Goal: Communication & Community: Ask a question

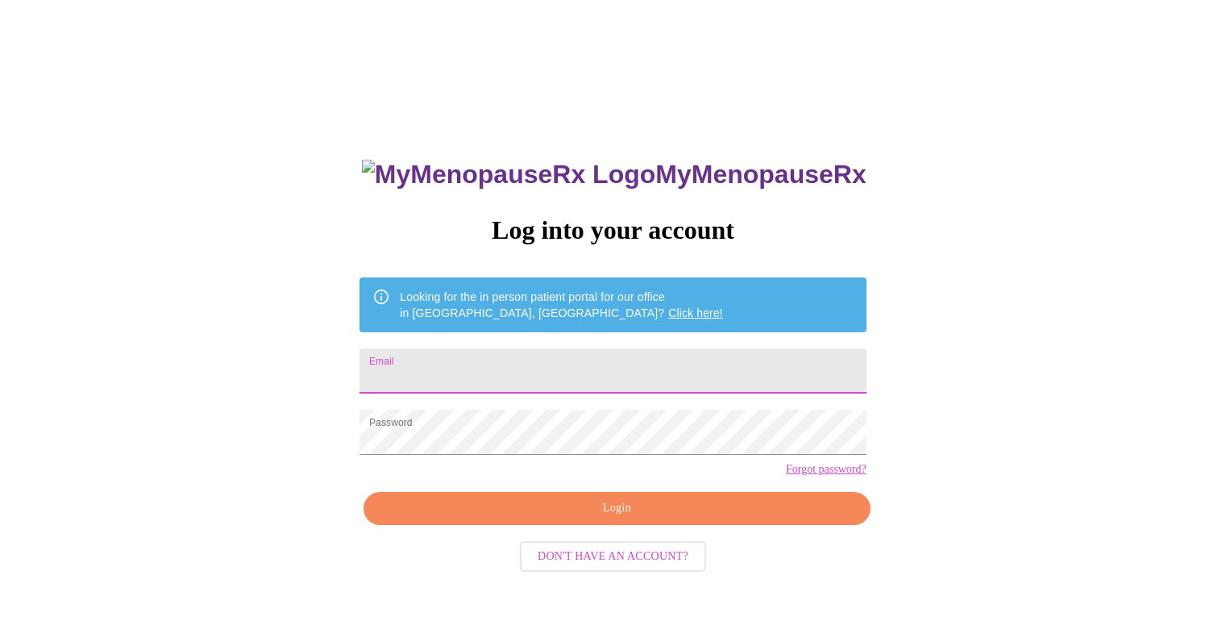
click at [547, 359] on input "Email" at bounding box center [613, 370] width 506 height 45
click at [642, 364] on input "Email" at bounding box center [613, 370] width 506 height 45
type input "[EMAIL_ADDRESS][DOMAIN_NAME]"
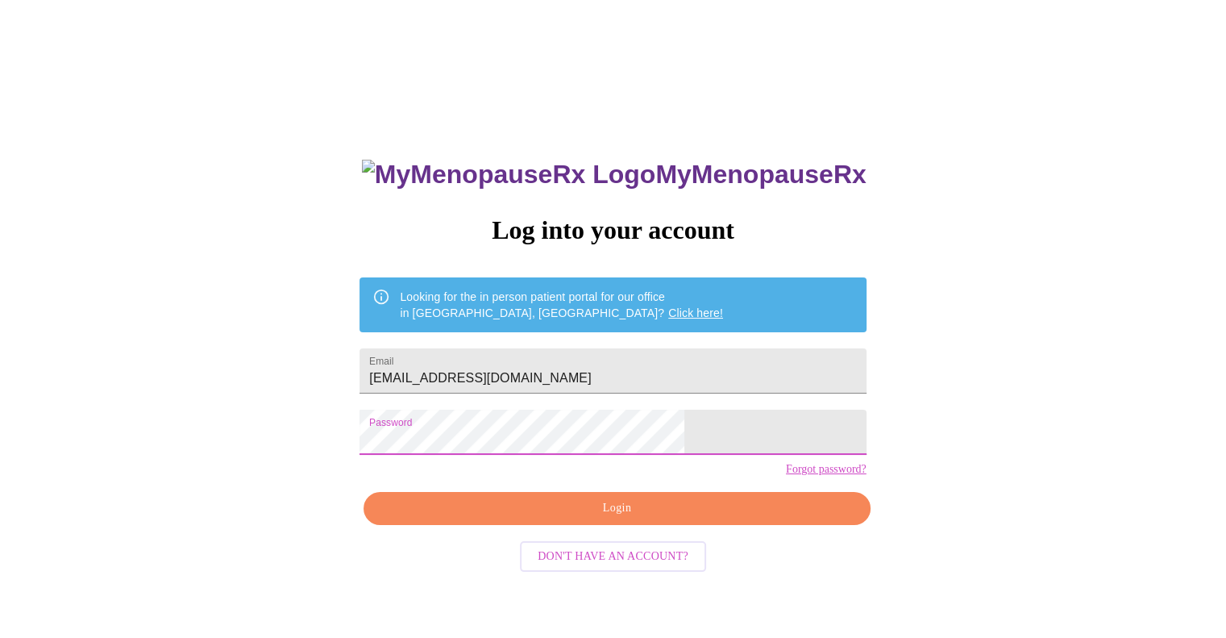
click at [735, 518] on span "Login" at bounding box center [616, 508] width 469 height 20
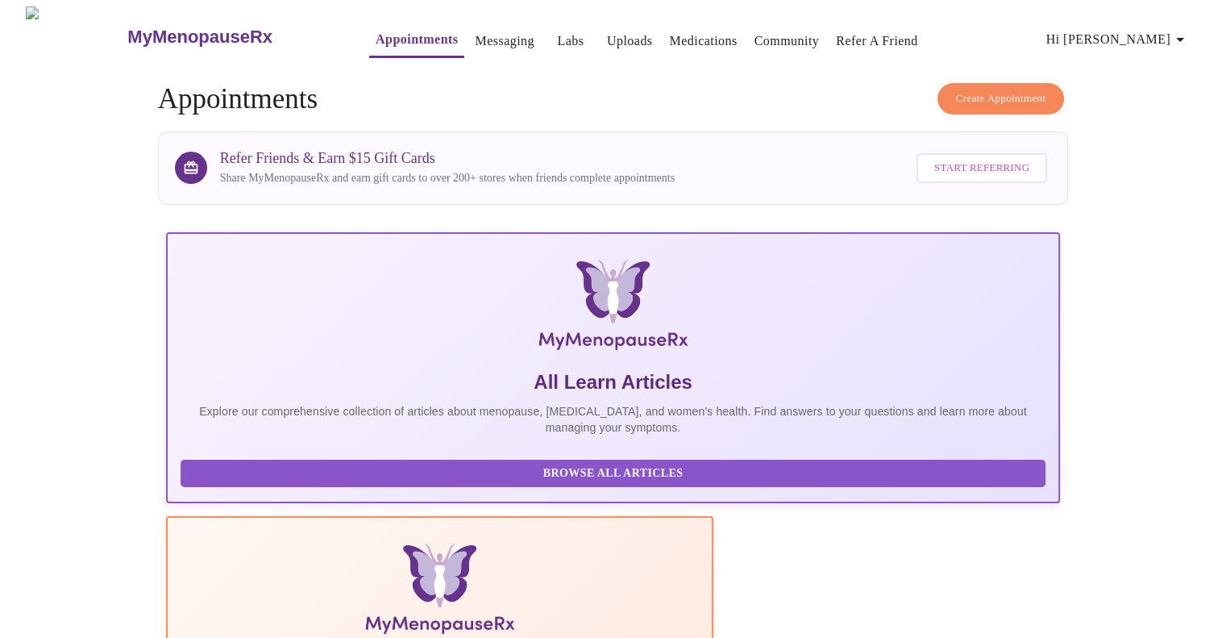
click at [1174, 38] on span "Hi [PERSON_NAME]" at bounding box center [1119, 39] width 144 height 23
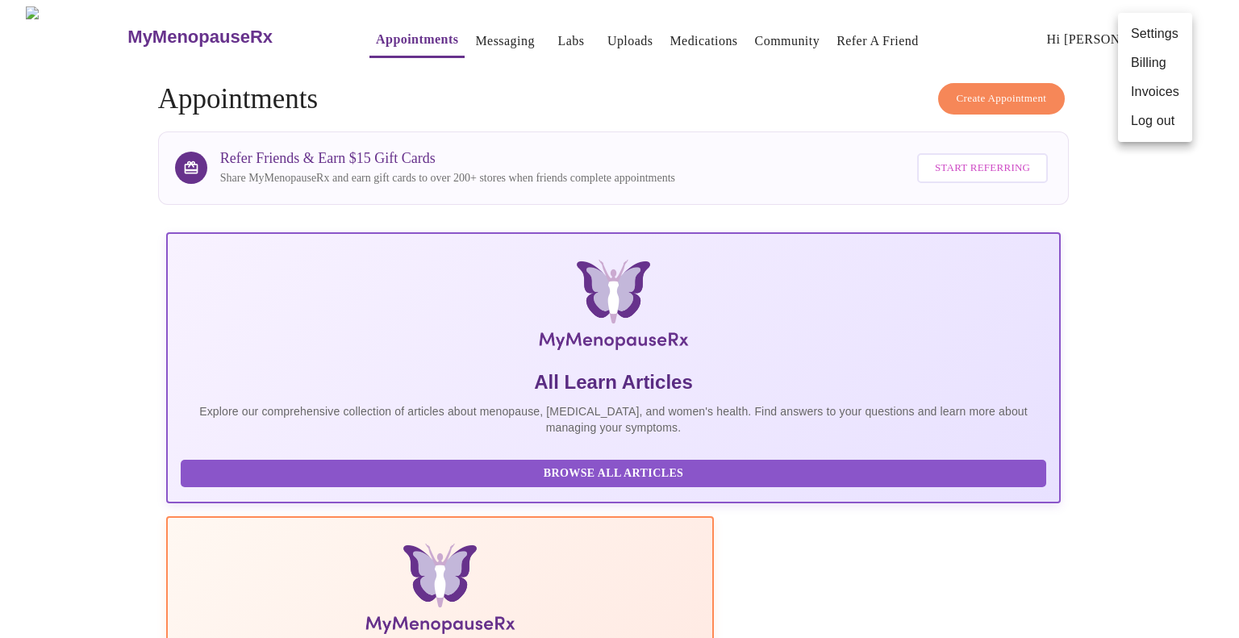
click at [1151, 65] on li "Billing" at bounding box center [1155, 62] width 74 height 29
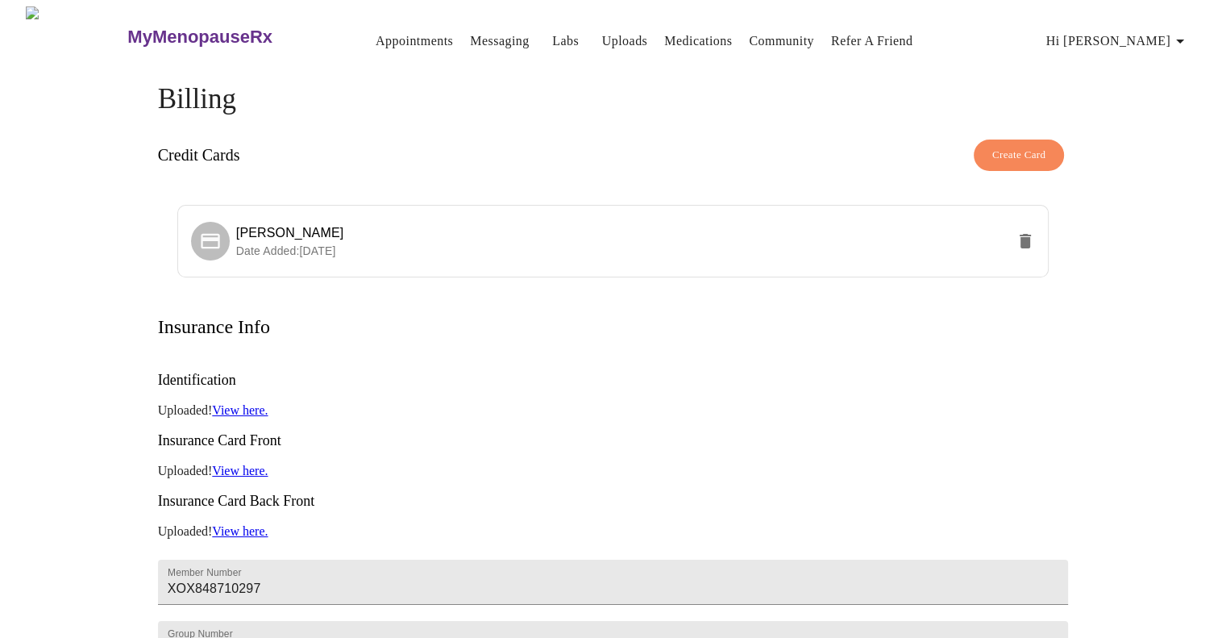
click at [390, 30] on link "Appointments" at bounding box center [414, 41] width 77 height 23
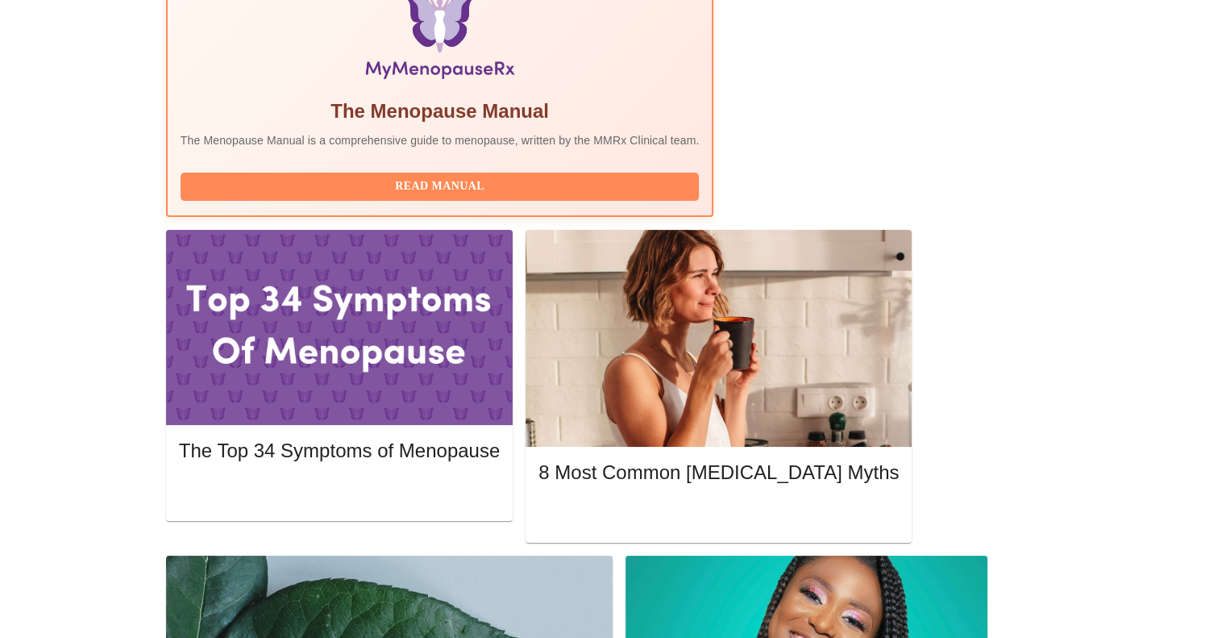
scroll to position [557, 0]
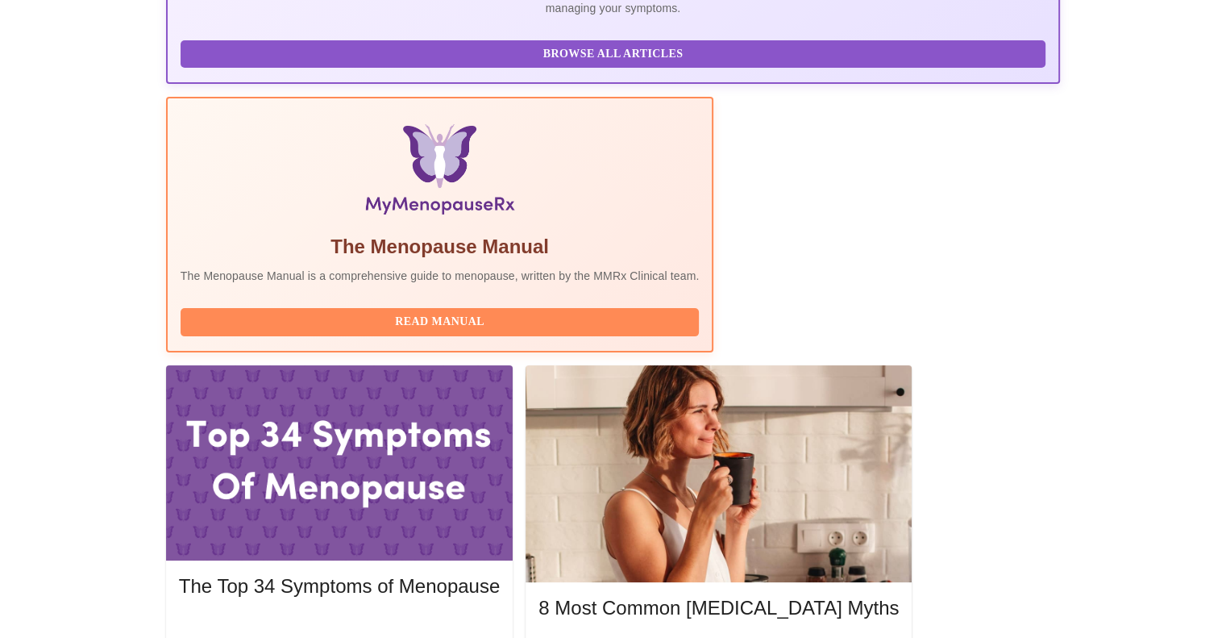
scroll to position [415, 0]
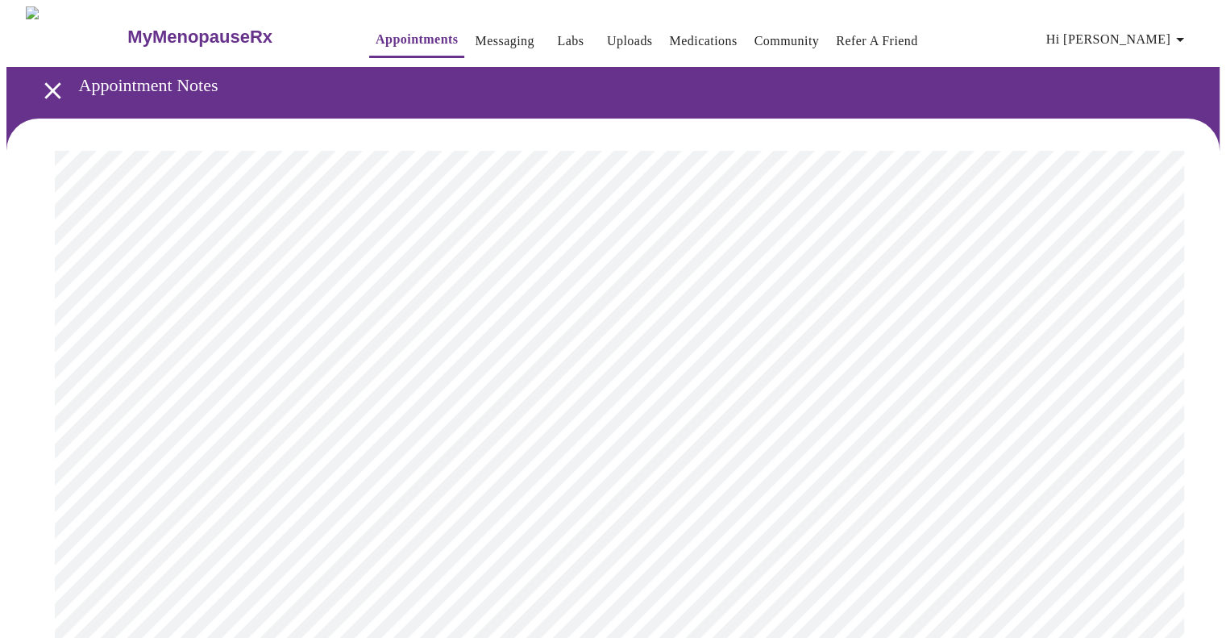
click at [481, 35] on link "Messaging" at bounding box center [504, 41] width 59 height 23
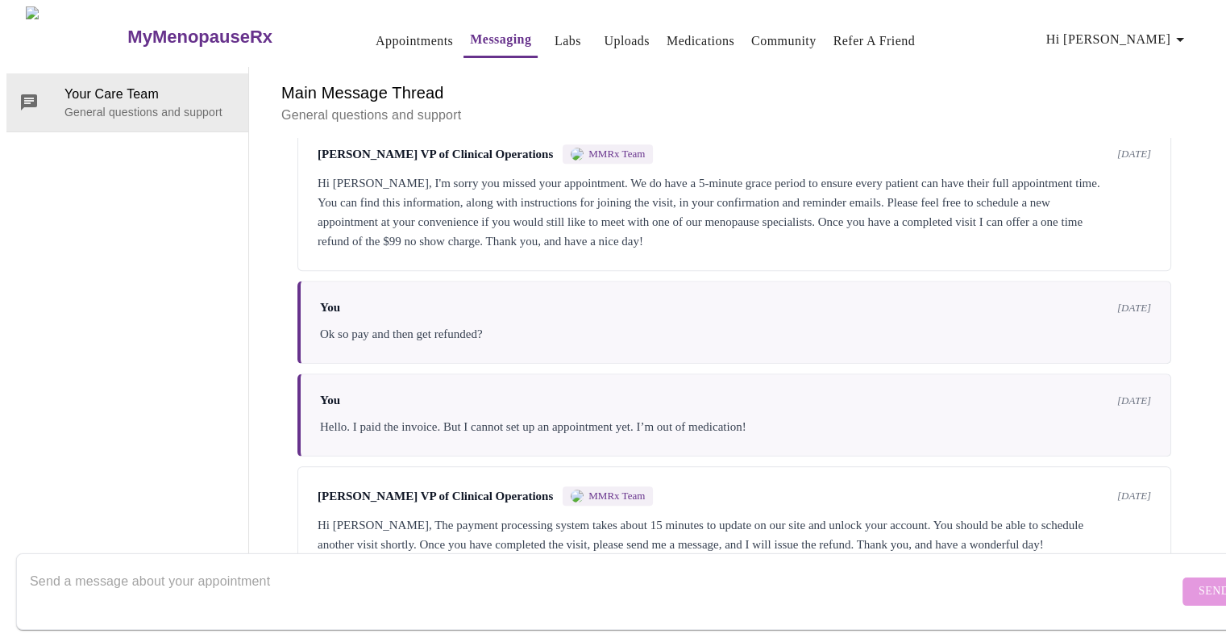
scroll to position [901, 0]
click at [704, 565] on textarea "Send a message about your appointment" at bounding box center [604, 591] width 1149 height 52
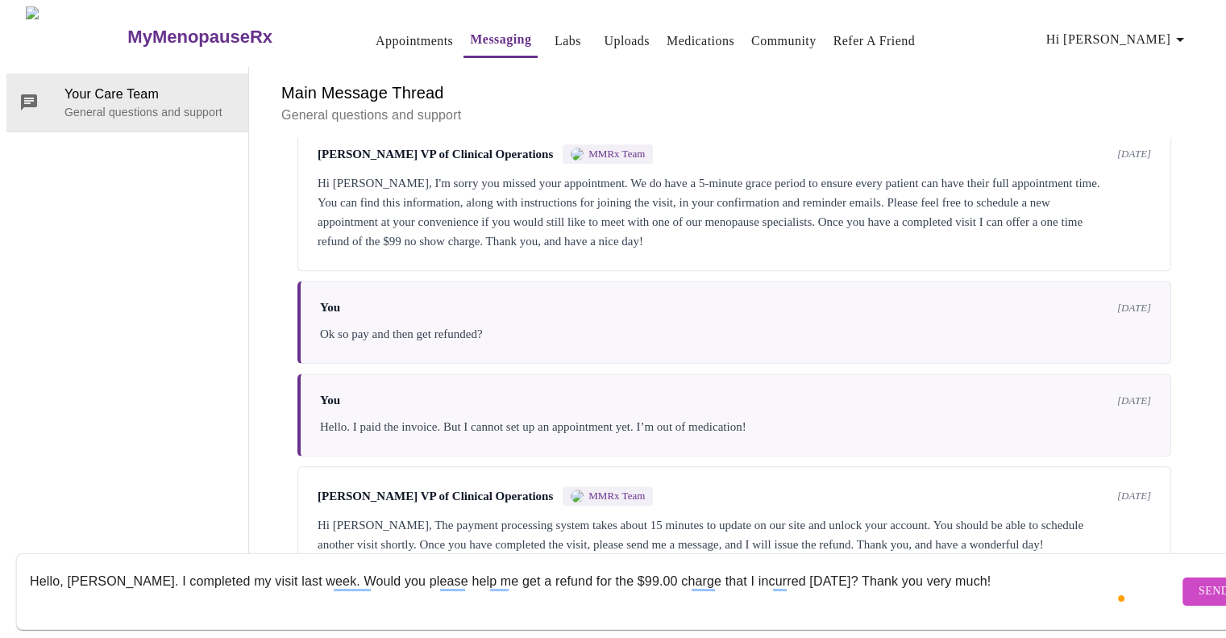
type textarea "Hello, [PERSON_NAME]. I completed my visit last week. Would you please help me …"
click at [1199, 581] on span "Send" at bounding box center [1214, 591] width 31 height 20
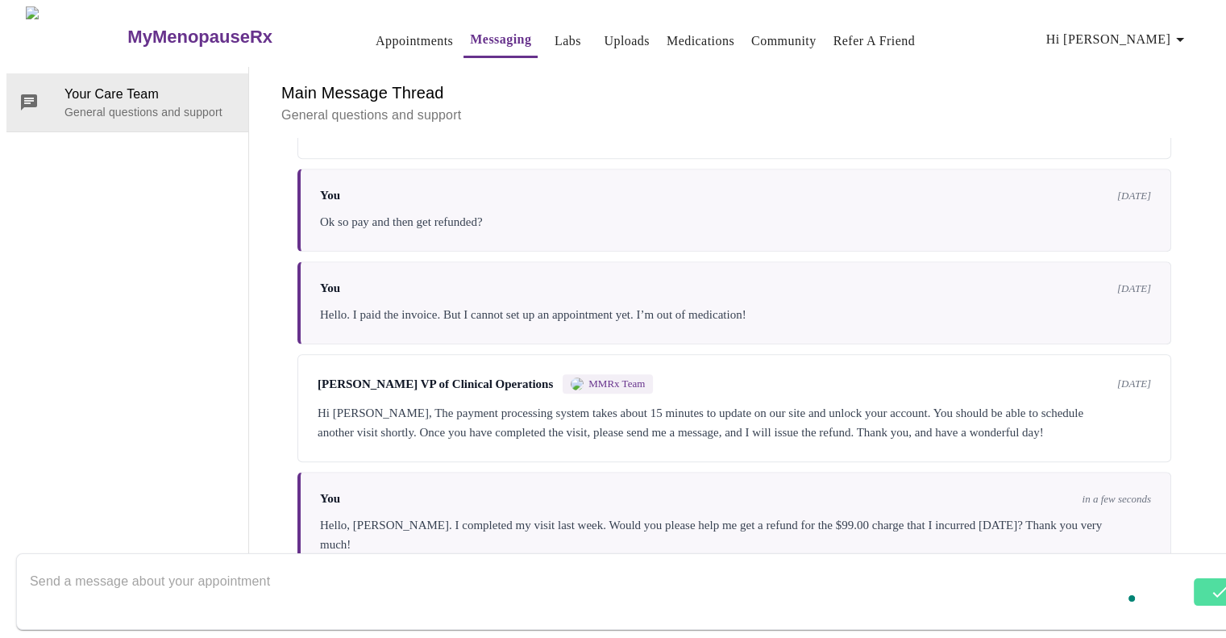
scroll to position [1017, 0]
